Goal: Check status: Check status

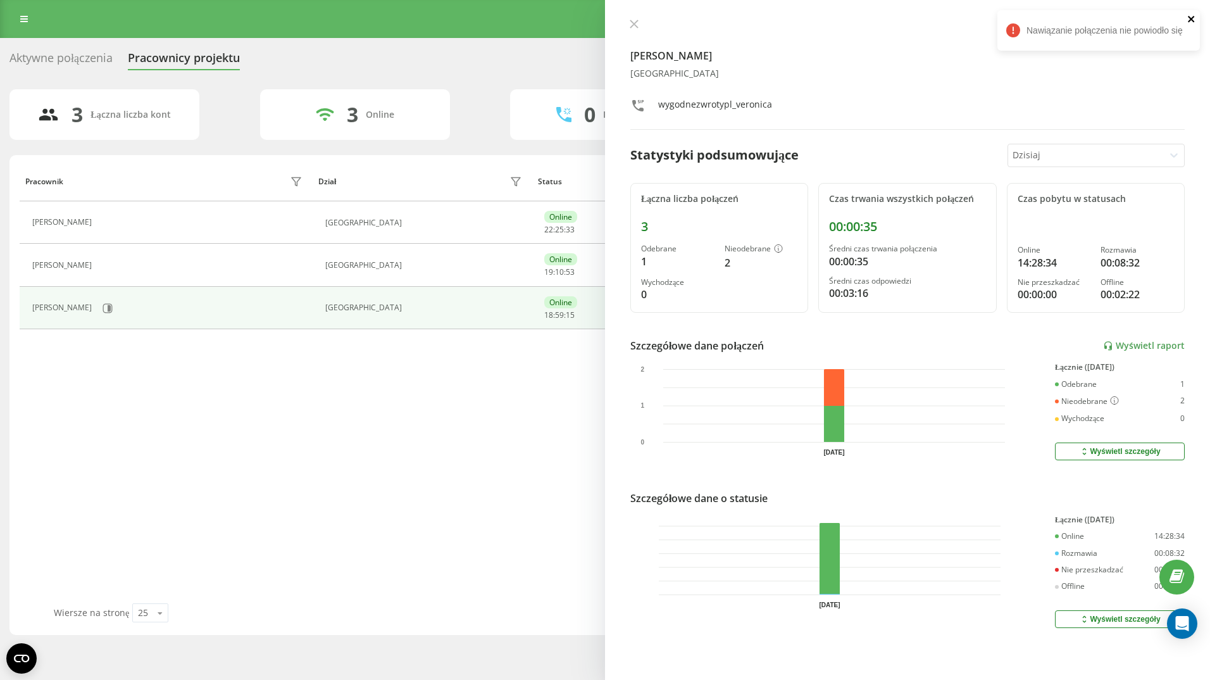
click at [1190, 20] on icon "close" at bounding box center [1191, 19] width 6 height 6
click at [632, 24] on icon at bounding box center [634, 24] width 9 height 9
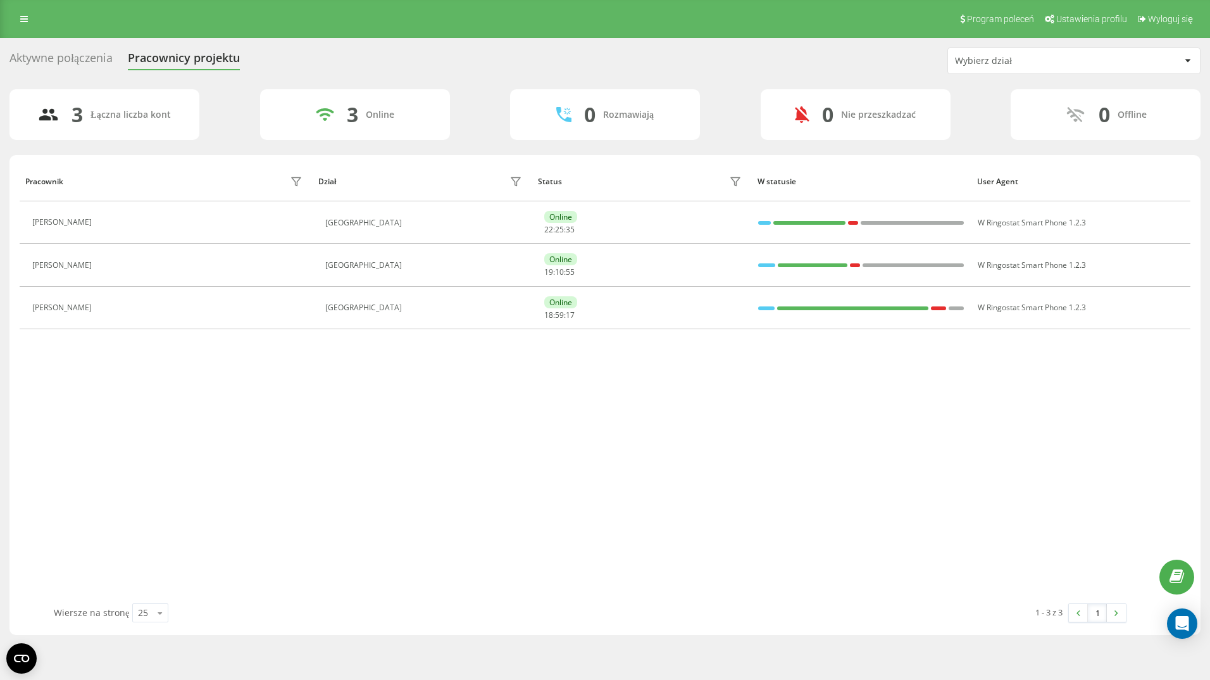
click at [385, 392] on div "Pracownik Dział Status W statusie User Agent [PERSON_NAME] [GEOGRAPHIC_DATA] On…" at bounding box center [605, 382] width 1171 height 442
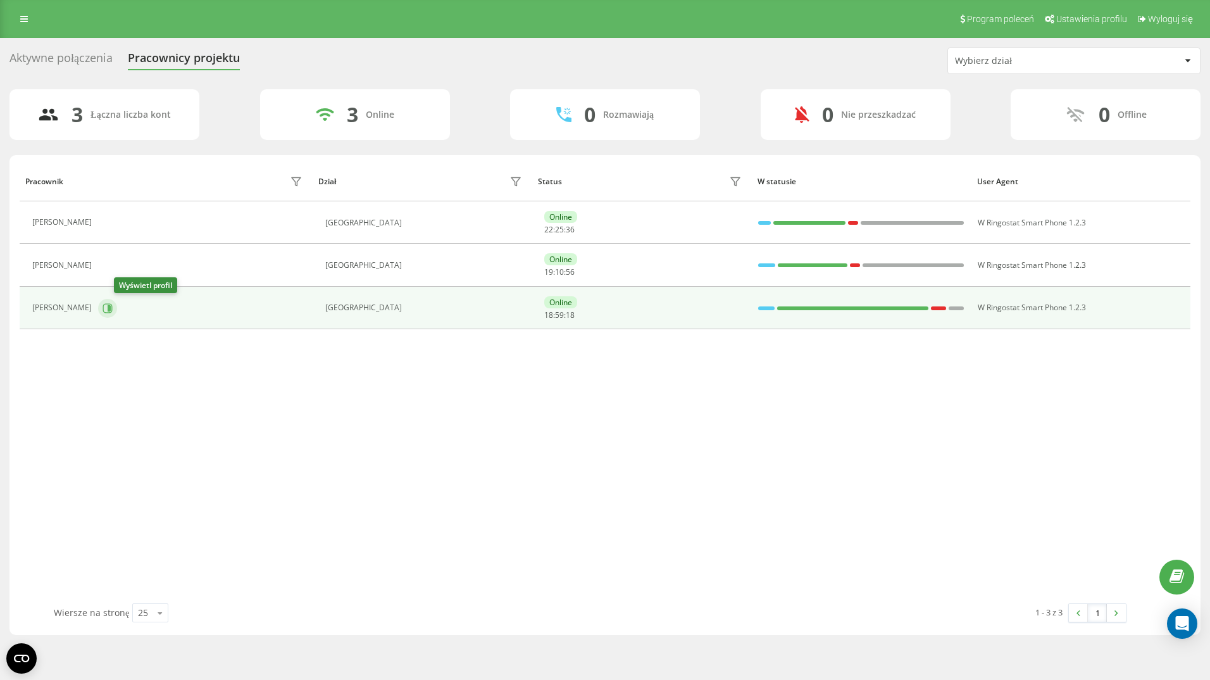
click at [113, 310] on icon at bounding box center [108, 308] width 10 height 10
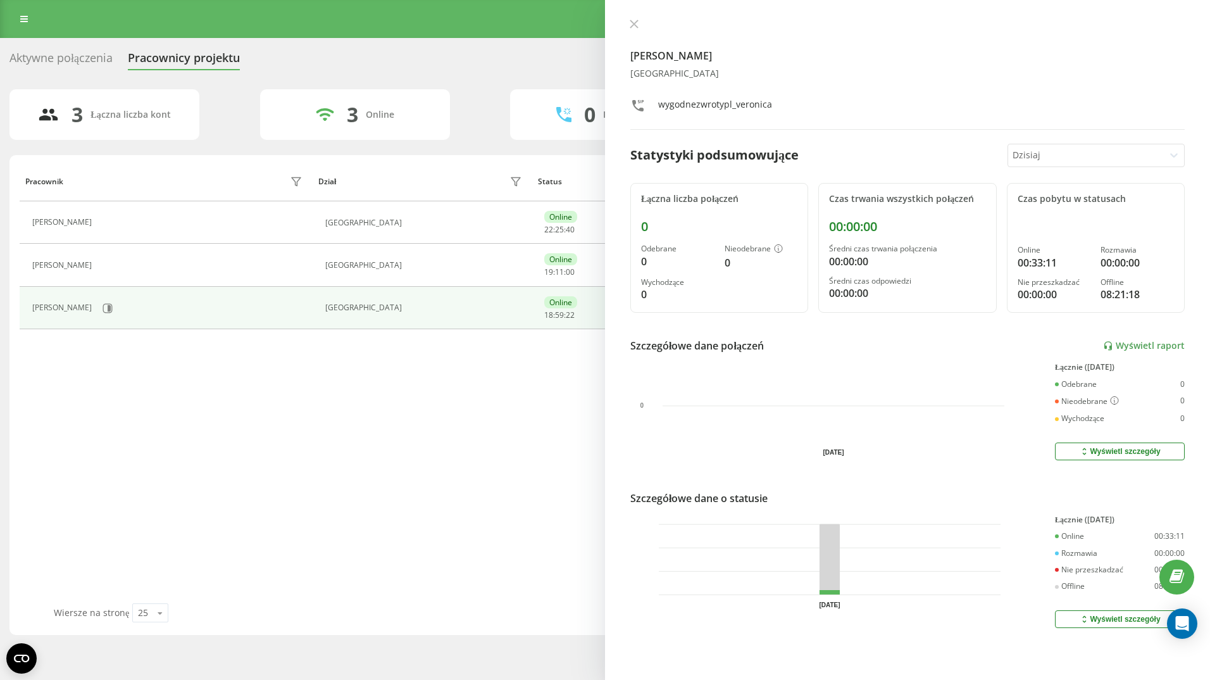
click at [228, 398] on div "Pracownik Dział Status W statusie User Agent [PERSON_NAME] [GEOGRAPHIC_DATA] On…" at bounding box center [605, 382] width 1171 height 442
click at [446, 452] on div "Pracownik Dział Status W statusie User Agent [PERSON_NAME] [GEOGRAPHIC_DATA] On…" at bounding box center [605, 382] width 1171 height 442
click at [635, 18] on div "[PERSON_NAME] [GEOGRAPHIC_DATA] wygodnezwrotypl_veronica Statystyki podsumowują…" at bounding box center [907, 340] width 605 height 680
click at [634, 22] on icon at bounding box center [634, 24] width 9 height 9
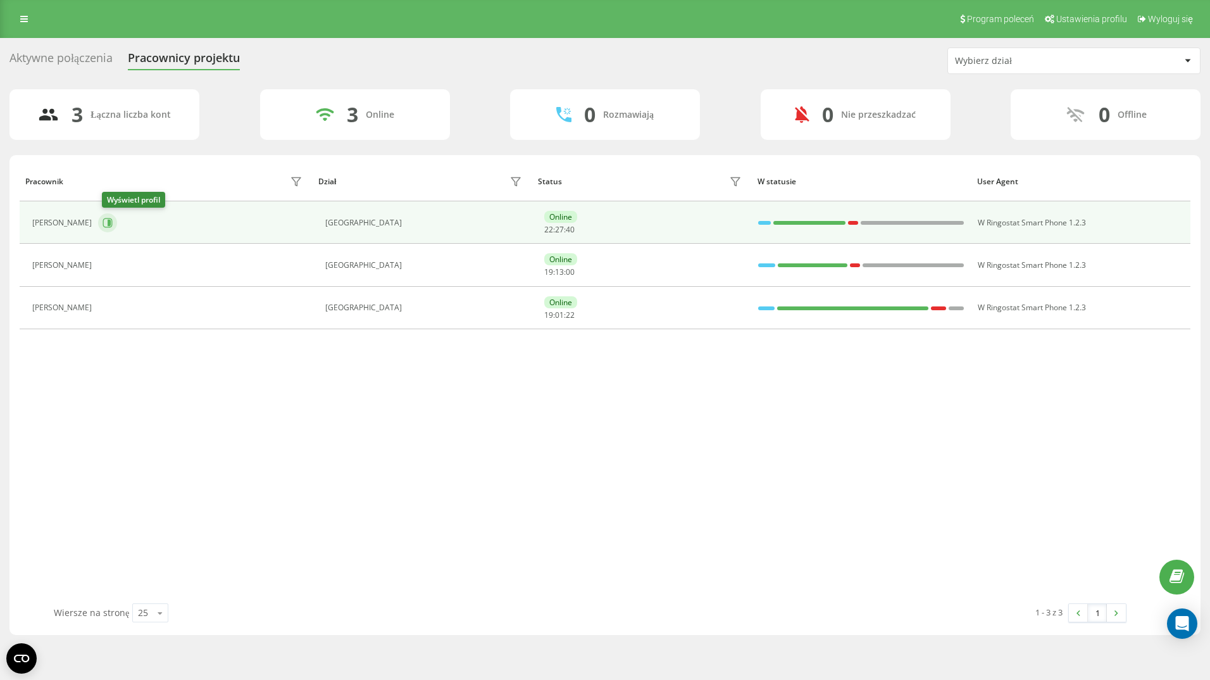
click at [111, 223] on icon at bounding box center [109, 223] width 3 height 6
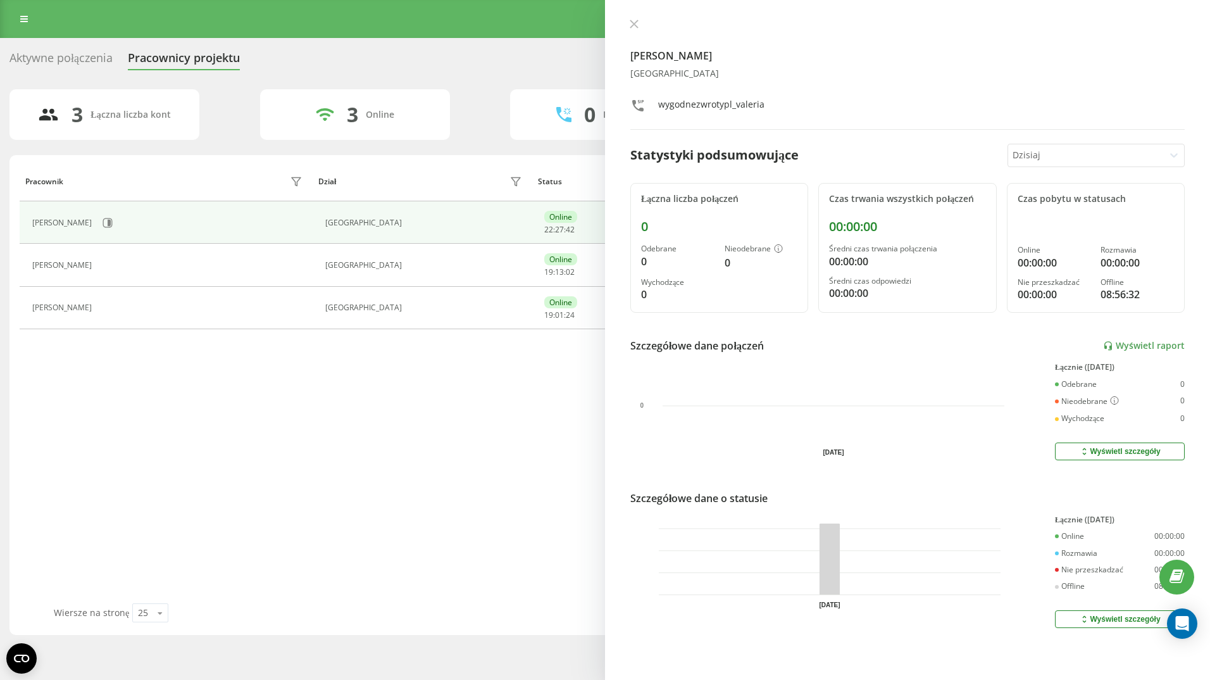
click at [1023, 154] on div at bounding box center [1086, 155] width 146 height 15
click at [1022, 196] on div "Ostatnie 3 dni" at bounding box center [1097, 199] width 176 height 20
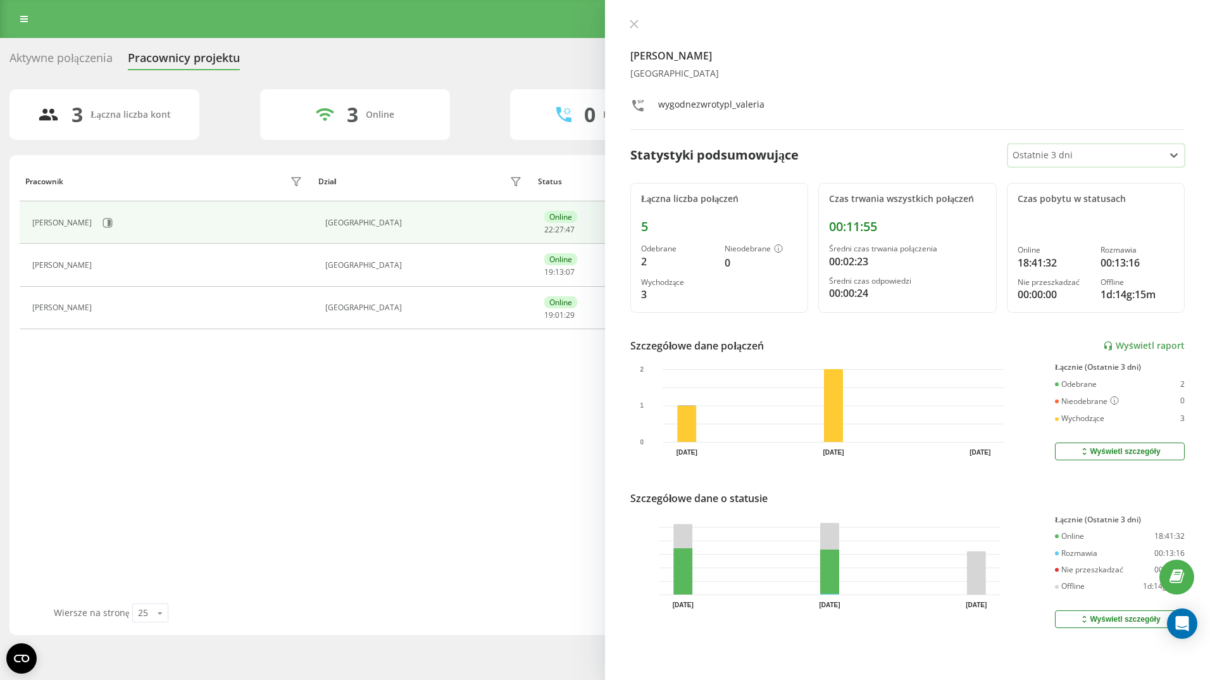
click at [1096, 156] on div at bounding box center [1086, 155] width 146 height 15
click at [1056, 222] on div "Ostatnie 7 dni" at bounding box center [1097, 220] width 176 height 20
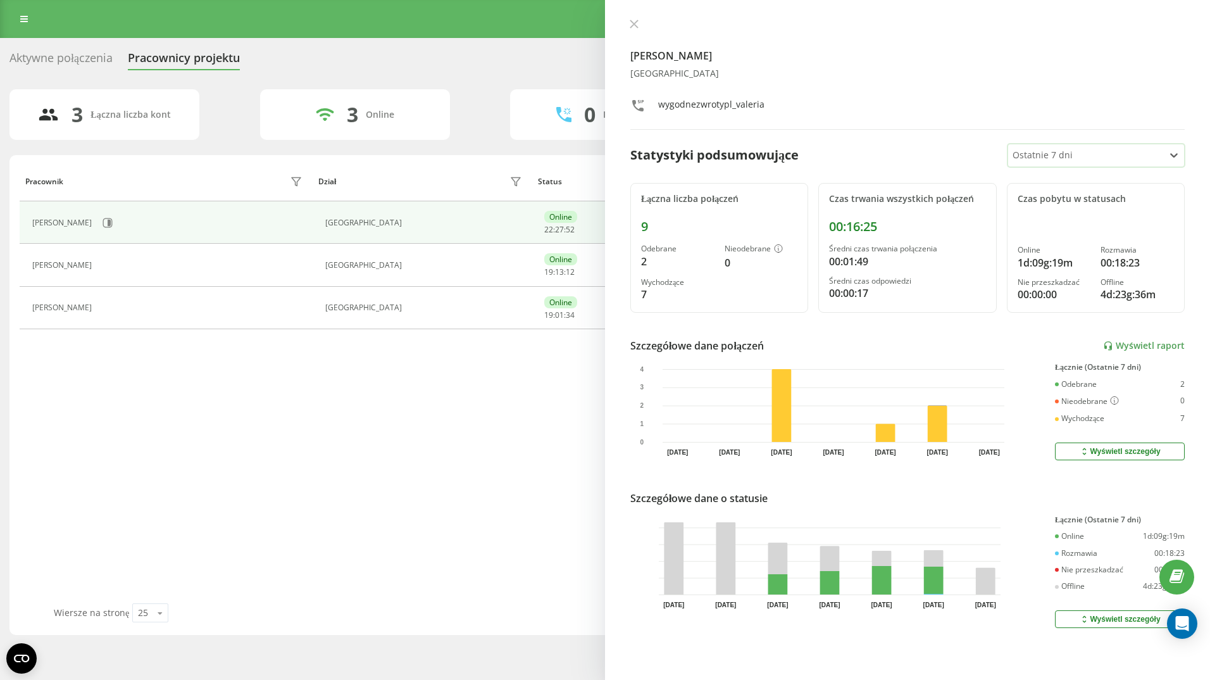
click at [1164, 149] on div at bounding box center [1174, 155] width 20 height 20
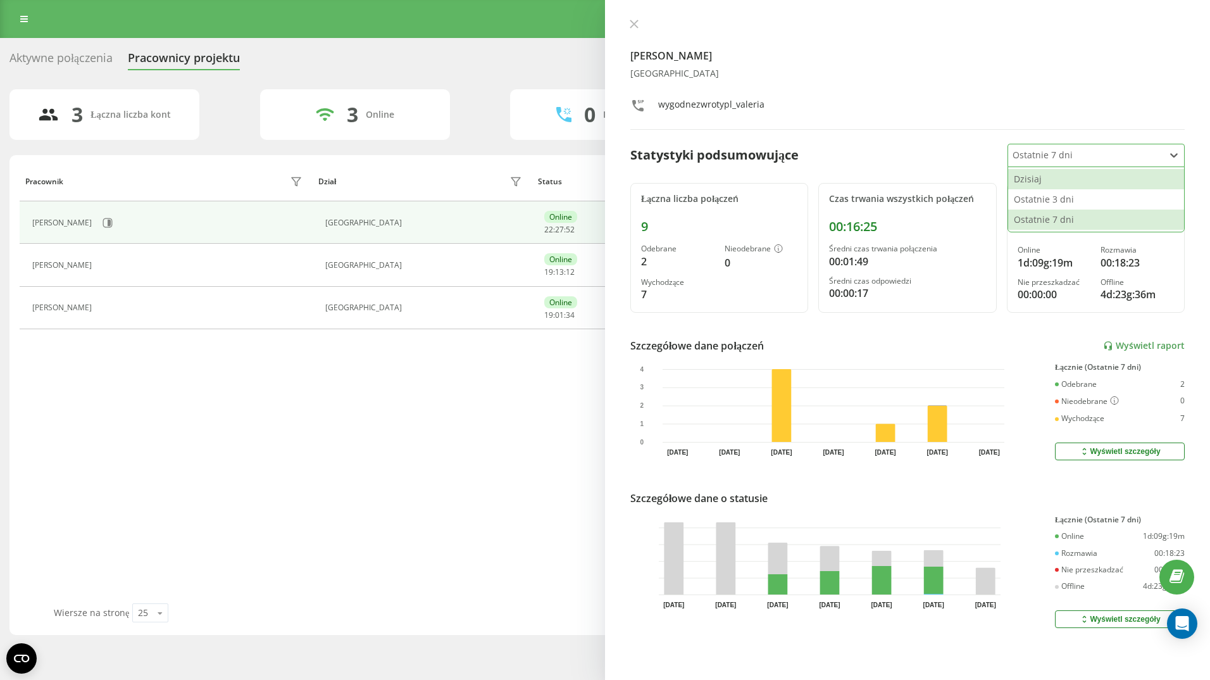
click at [1063, 183] on div "Dzisiaj" at bounding box center [1097, 179] width 176 height 20
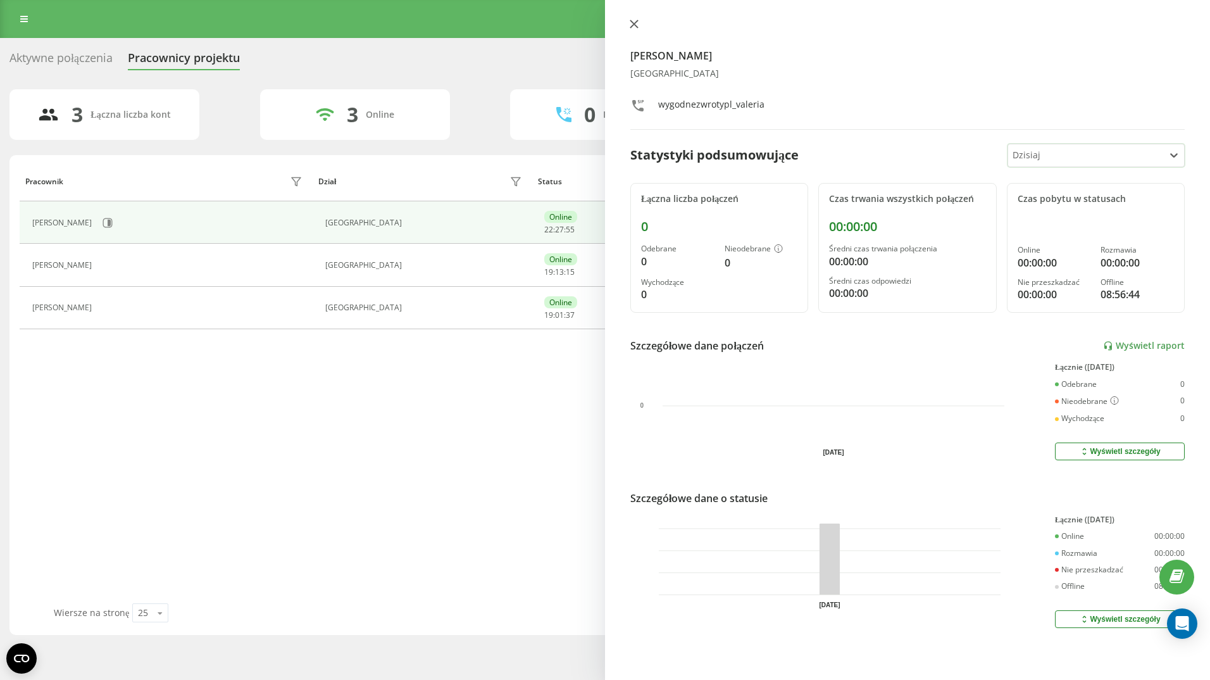
click at [634, 21] on icon at bounding box center [634, 24] width 9 height 9
